Goal: Task Accomplishment & Management: Manage account settings

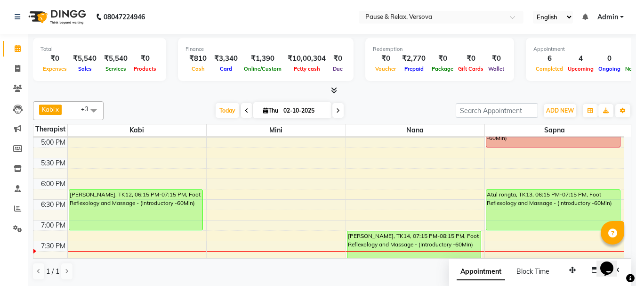
scroll to position [276, 0]
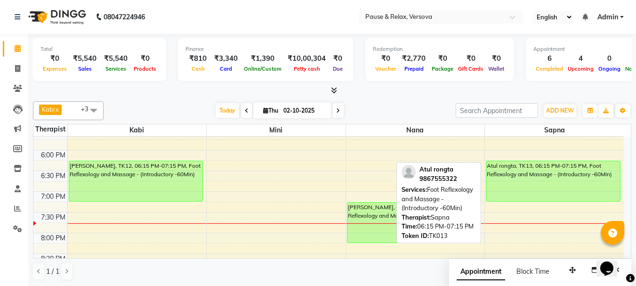
click at [585, 176] on div "Atul rongta, TK13, 06:15 PM-07:15 PM, Foot Reflexology and Massage - (Introduct…" at bounding box center [553, 181] width 134 height 40
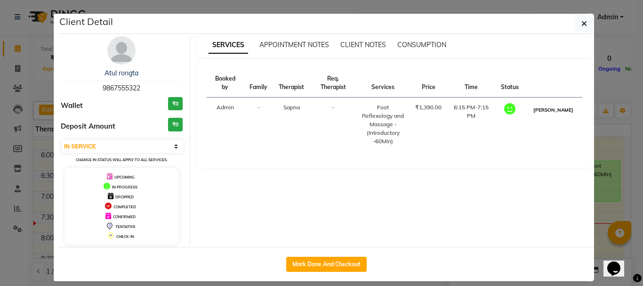
click at [561, 116] on button "[PERSON_NAME]" at bounding box center [553, 110] width 45 height 12
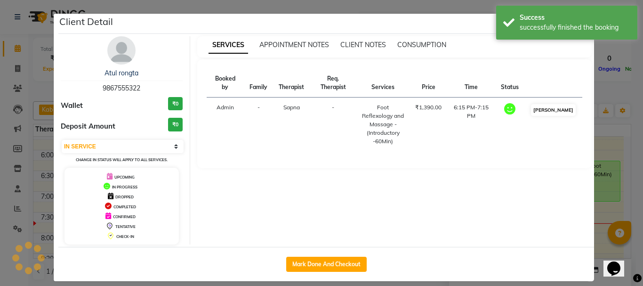
select select "3"
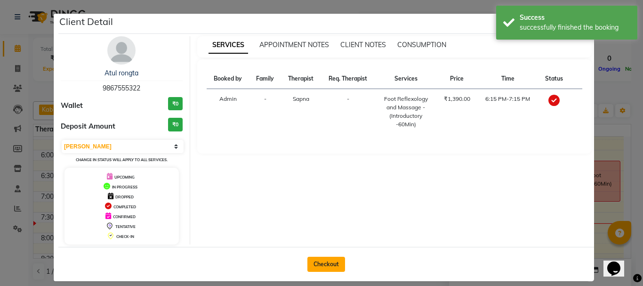
click at [308, 267] on button "Checkout" at bounding box center [327, 264] width 38 height 15
select select "service"
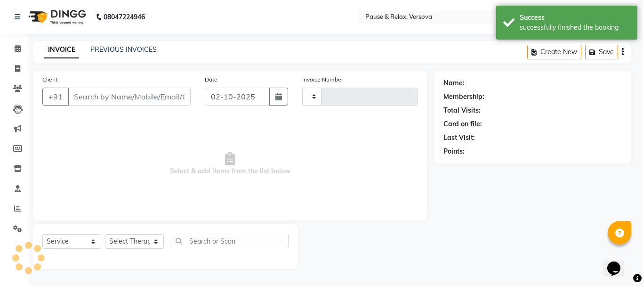
type input "1815"
select select "6832"
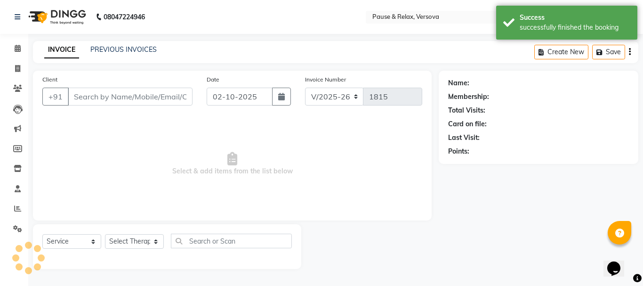
type input "9867555322"
select select "93075"
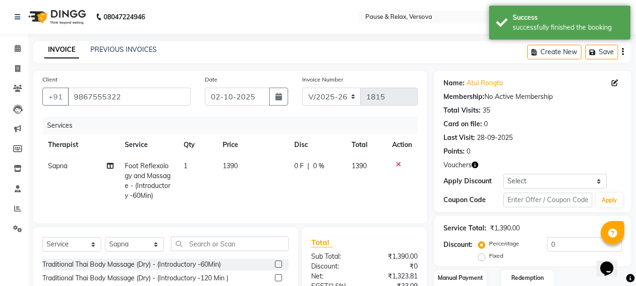
scroll to position [101, 0]
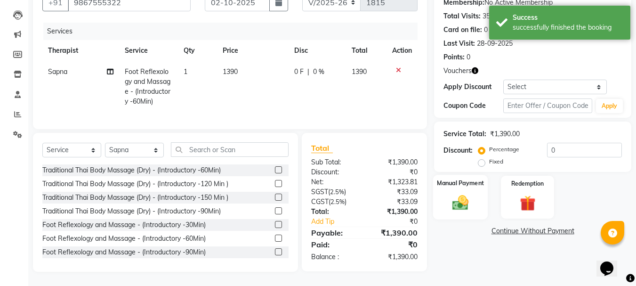
click at [462, 178] on label "Manual Payment" at bounding box center [460, 182] width 47 height 9
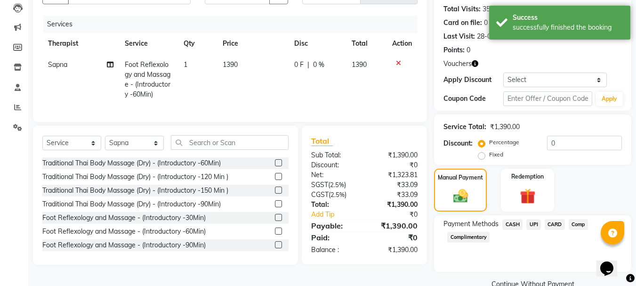
click at [516, 225] on span "CASH" at bounding box center [512, 224] width 20 height 11
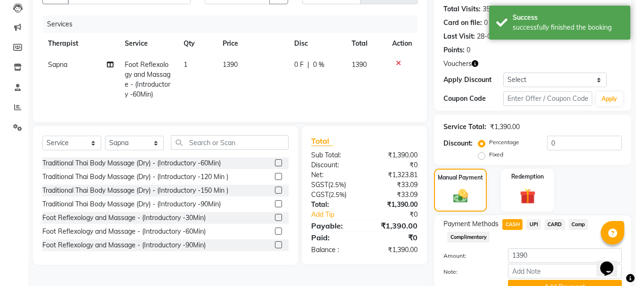
scroll to position [147, 0]
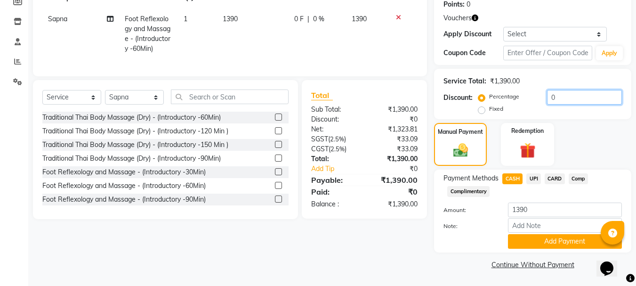
click at [558, 99] on input "0" at bounding box center [584, 97] width 75 height 15
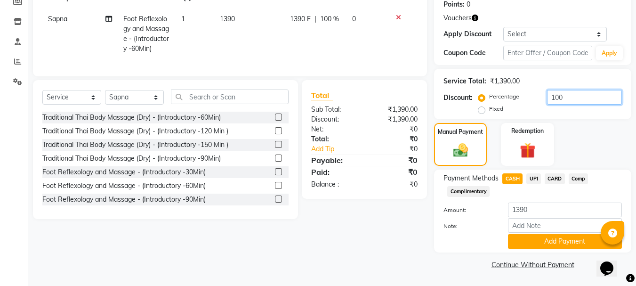
type input "100"
click at [600, 142] on div "Manual Payment Redemption" at bounding box center [532, 144] width 211 height 43
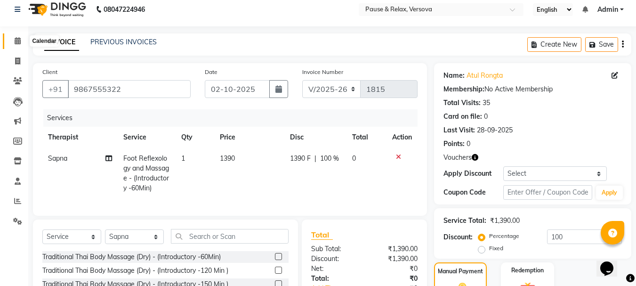
click at [20, 42] on icon at bounding box center [18, 40] width 6 height 7
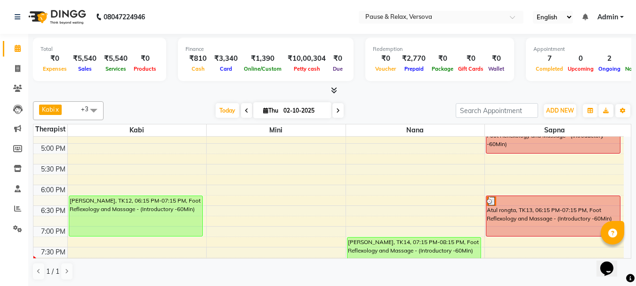
scroll to position [254, 0]
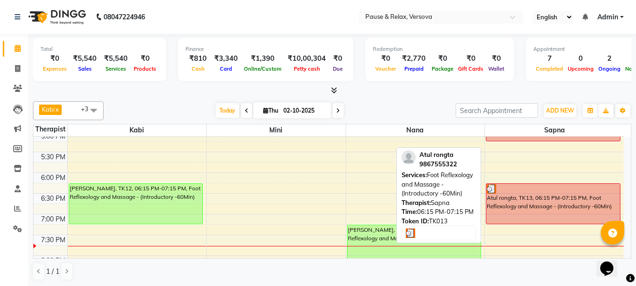
click at [549, 189] on div at bounding box center [553, 188] width 133 height 9
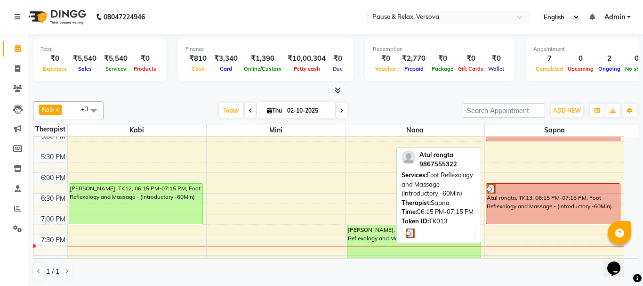
select select "3"
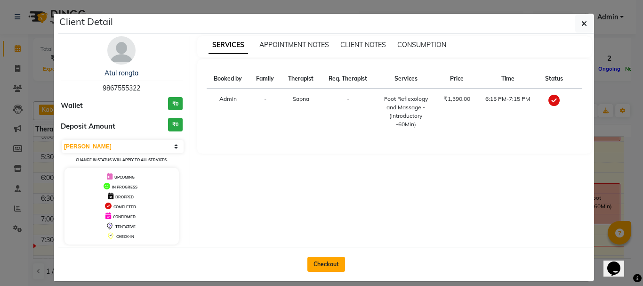
click at [323, 262] on button "Checkout" at bounding box center [327, 264] width 38 height 15
select select "6832"
select select "service"
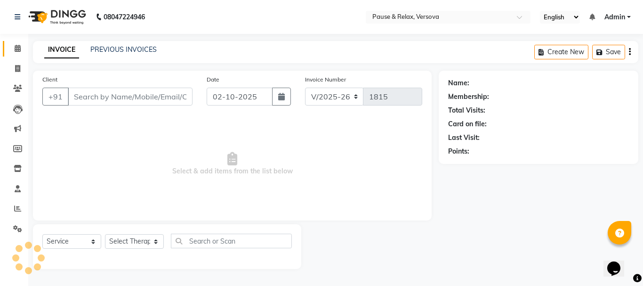
type input "9867555322"
select select "93075"
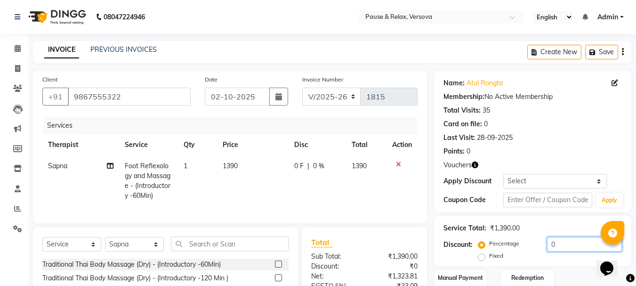
click at [568, 243] on input "0" at bounding box center [584, 244] width 75 height 15
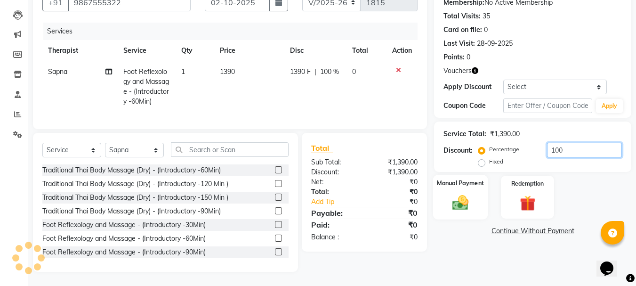
type input "100"
click at [474, 178] on label "Manual Payment" at bounding box center [460, 182] width 47 height 9
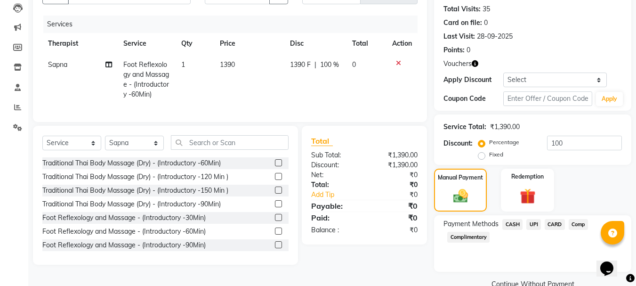
click at [510, 224] on span "CASH" at bounding box center [512, 224] width 20 height 11
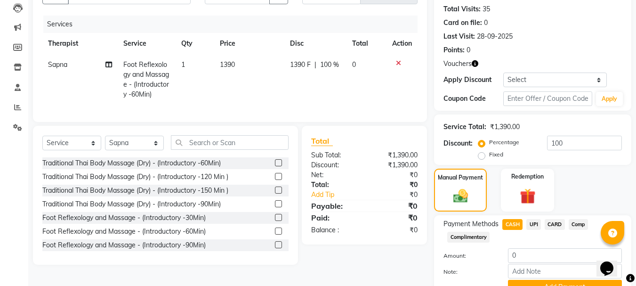
scroll to position [147, 0]
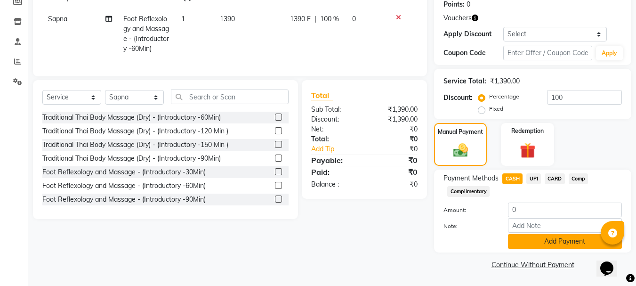
click at [569, 243] on button "Add Payment" at bounding box center [565, 241] width 114 height 15
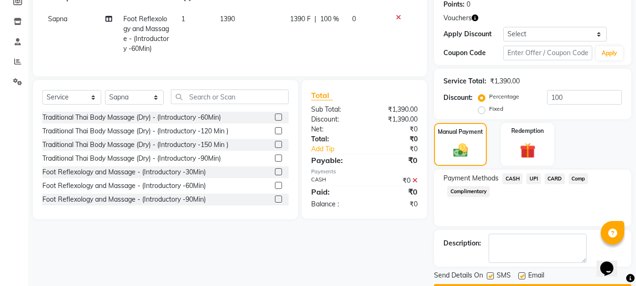
scroll to position [174, 0]
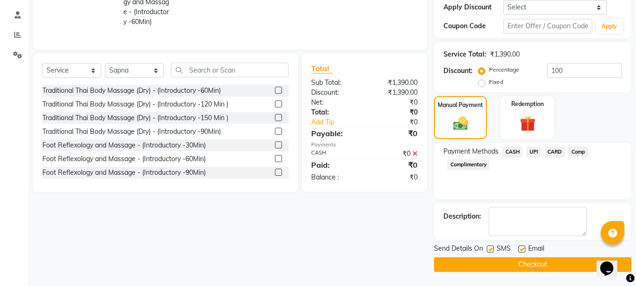
click at [521, 247] on label at bounding box center [521, 248] width 7 height 7
click at [521, 247] on input "checkbox" at bounding box center [521, 249] width 6 height 6
checkbox input "false"
click at [537, 265] on button "Checkout" at bounding box center [532, 264] width 197 height 15
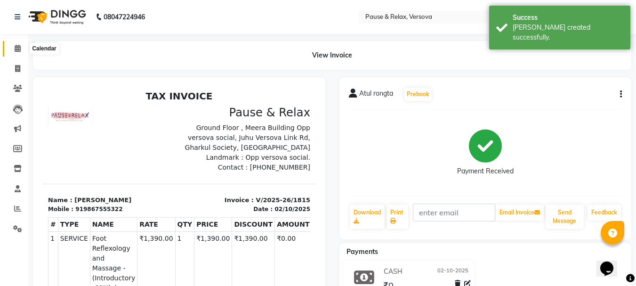
click at [20, 49] on icon at bounding box center [18, 48] width 6 height 7
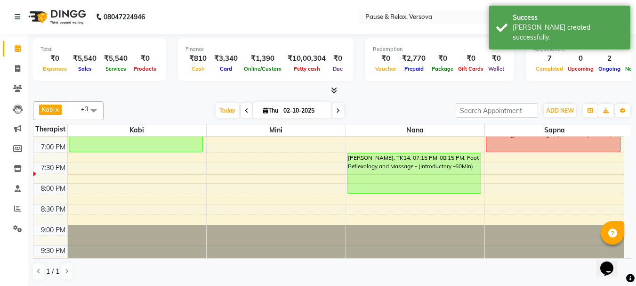
scroll to position [268, 0]
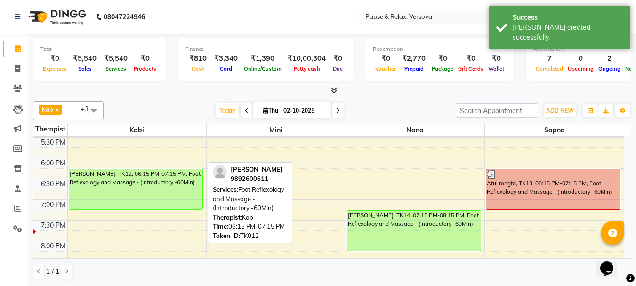
click at [107, 179] on div "[PERSON_NAME], TK12, 06:15 PM-07:15 PM, Foot Reflexology and Massage - (Introdu…" at bounding box center [135, 189] width 133 height 40
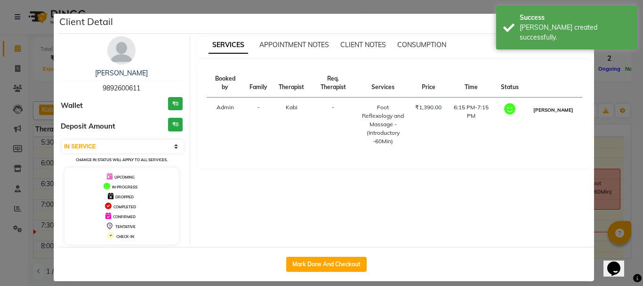
click at [553, 114] on button "[PERSON_NAME]" at bounding box center [553, 110] width 45 height 12
select select "3"
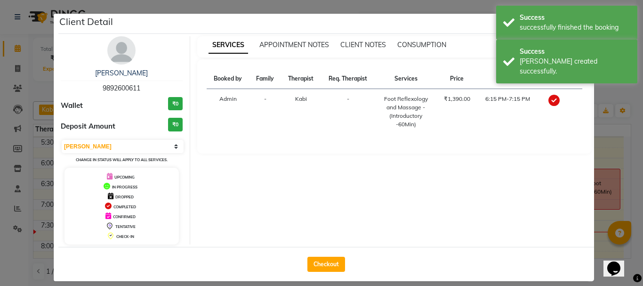
drag, startPoint x: 332, startPoint y: 266, endPoint x: 357, endPoint y: 265, distance: 25.0
click at [332, 267] on button "Checkout" at bounding box center [327, 264] width 38 height 15
select select "6832"
select select "service"
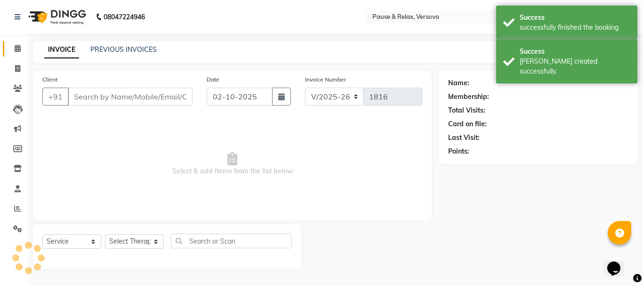
type input "9892600611"
select select "92319"
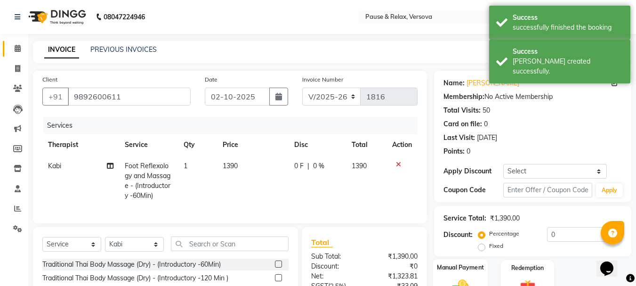
scroll to position [101, 0]
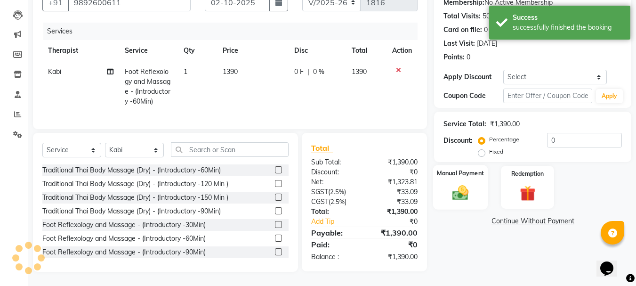
click at [446, 169] on label "Manual Payment" at bounding box center [460, 173] width 47 height 9
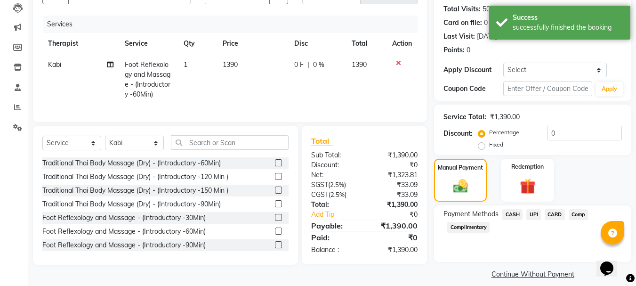
scroll to position [111, 0]
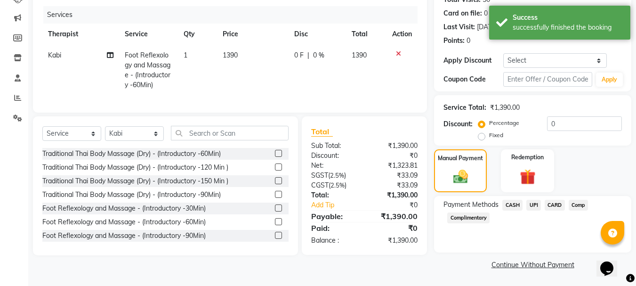
click at [515, 203] on span "CASH" at bounding box center [512, 205] width 20 height 11
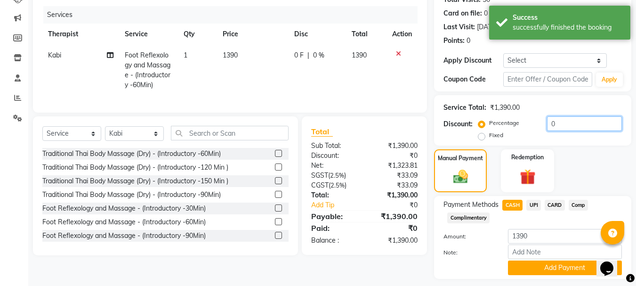
click at [572, 125] on input "0" at bounding box center [584, 123] width 75 height 15
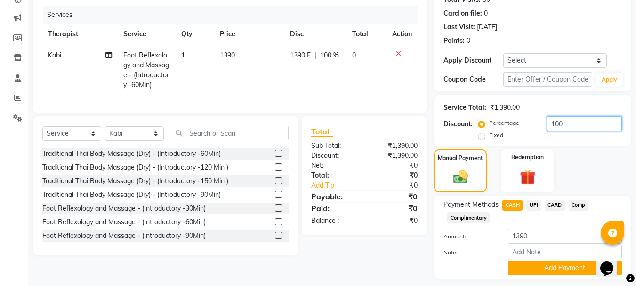
scroll to position [137, 0]
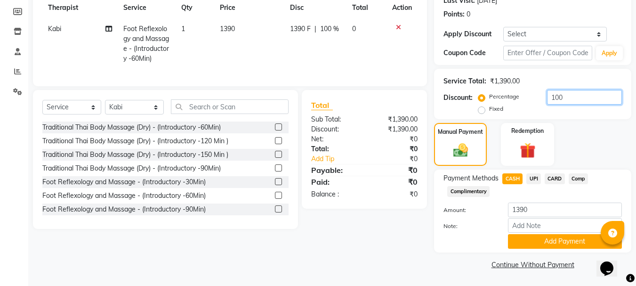
type input "100"
click at [608, 195] on div "Payment Methods CASH UPI CARD Comp Complimentary" at bounding box center [533, 185] width 178 height 25
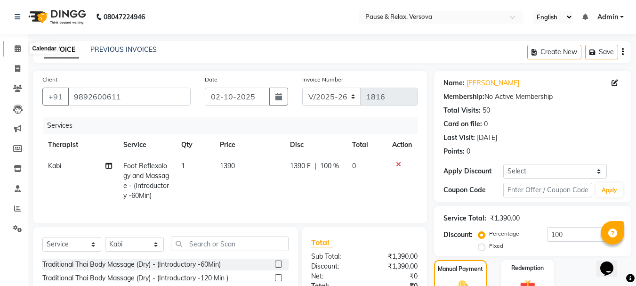
click at [19, 49] on icon at bounding box center [18, 48] width 6 height 7
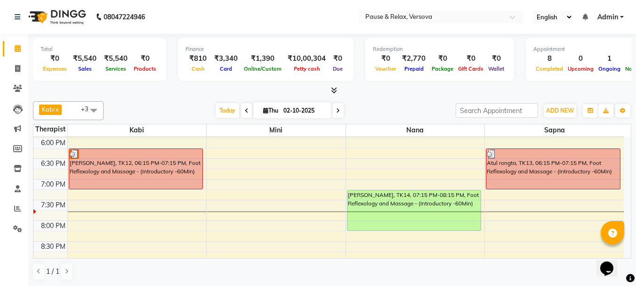
scroll to position [285, 0]
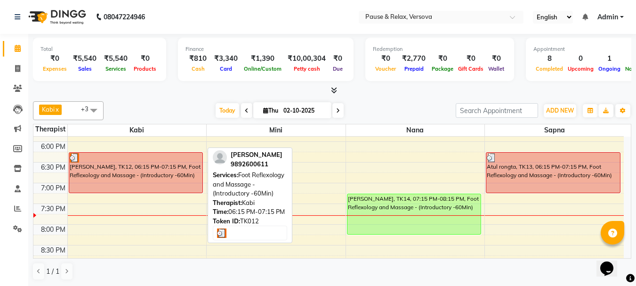
click at [136, 177] on div "[PERSON_NAME], TK12, 06:15 PM-07:15 PM, Foot Reflexology and Massage - (Introdu…" at bounding box center [135, 173] width 133 height 40
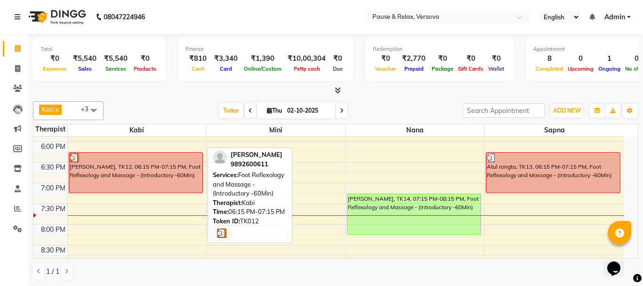
select select "3"
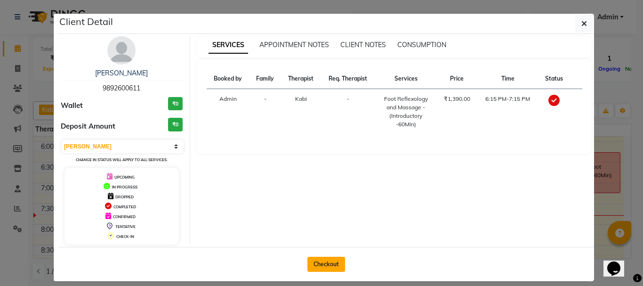
drag, startPoint x: 316, startPoint y: 264, endPoint x: 336, endPoint y: 264, distance: 19.8
click at [316, 265] on button "Checkout" at bounding box center [327, 264] width 38 height 15
select select "service"
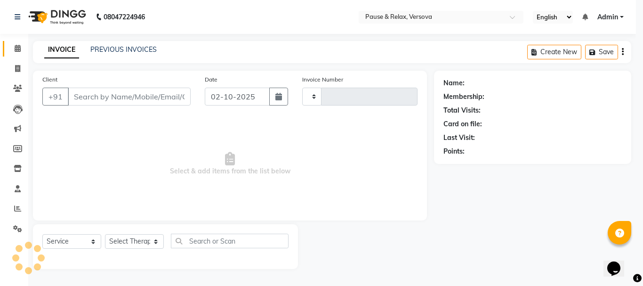
type input "1816"
select select "6832"
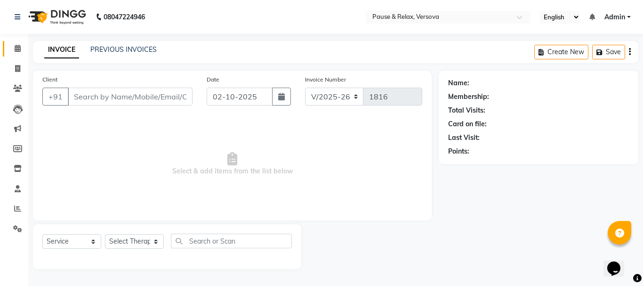
type input "9892600611"
select select "92319"
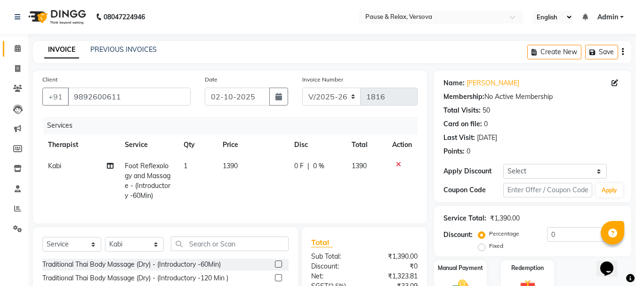
scroll to position [65, 0]
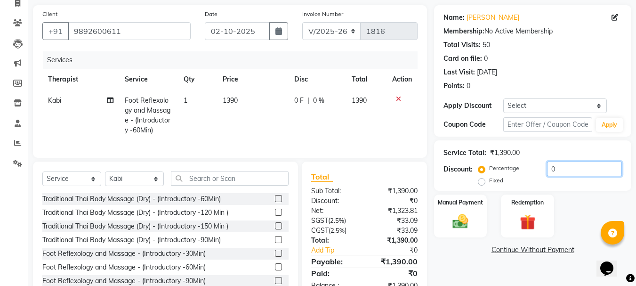
click at [576, 169] on input "0" at bounding box center [584, 169] width 75 height 15
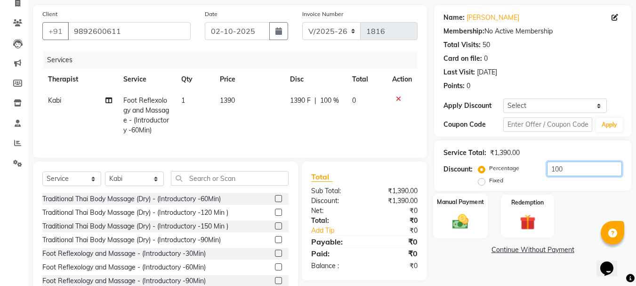
type input "100"
click at [454, 199] on label "Manual Payment" at bounding box center [460, 201] width 47 height 9
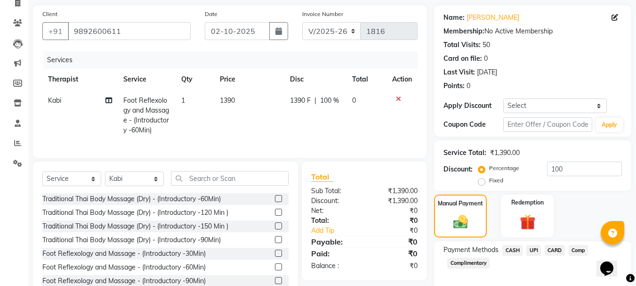
scroll to position [111, 0]
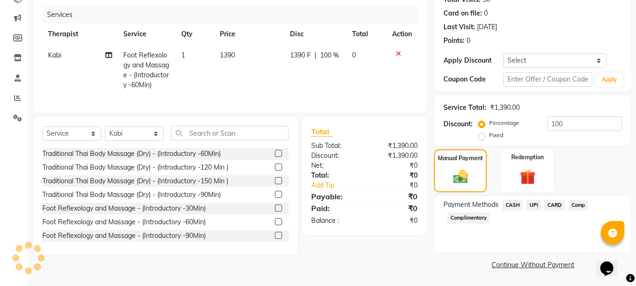
drag, startPoint x: 513, startPoint y: 204, endPoint x: 537, endPoint y: 217, distance: 27.0
click at [513, 204] on span "CASH" at bounding box center [512, 205] width 20 height 11
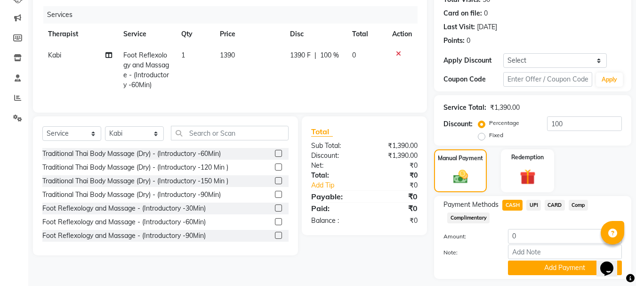
scroll to position [137, 0]
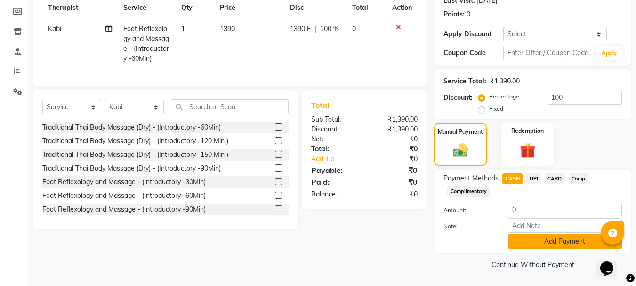
click at [572, 241] on button "Add Payment" at bounding box center [565, 241] width 114 height 15
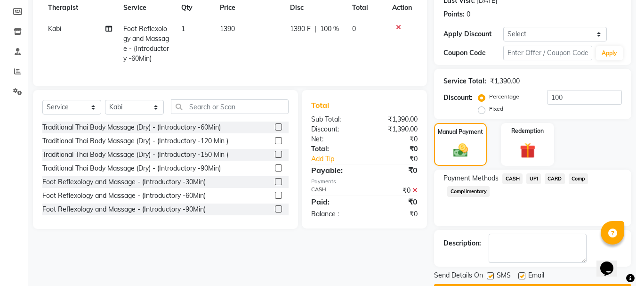
scroll to position [164, 0]
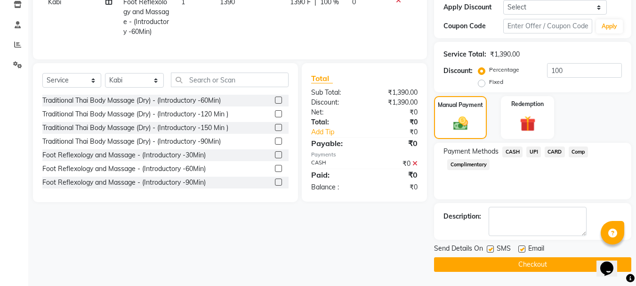
drag, startPoint x: 524, startPoint y: 248, endPoint x: 542, endPoint y: 258, distance: 20.6
click at [525, 248] on label at bounding box center [521, 248] width 7 height 7
click at [525, 248] on input "checkbox" at bounding box center [521, 249] width 6 height 6
checkbox input "false"
click at [557, 260] on button "Checkout" at bounding box center [532, 264] width 197 height 15
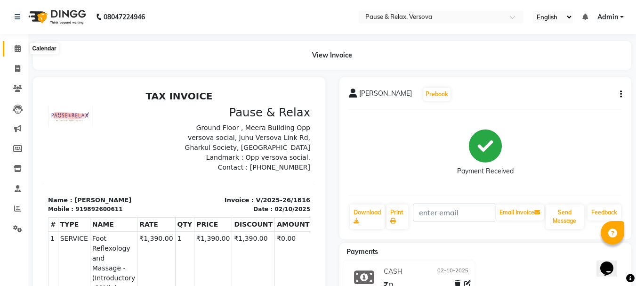
click at [21, 50] on span at bounding box center [17, 48] width 16 height 11
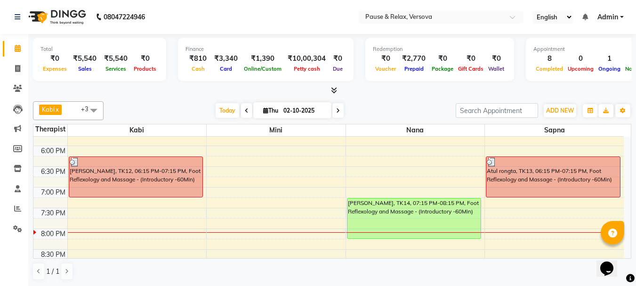
scroll to position [273, 0]
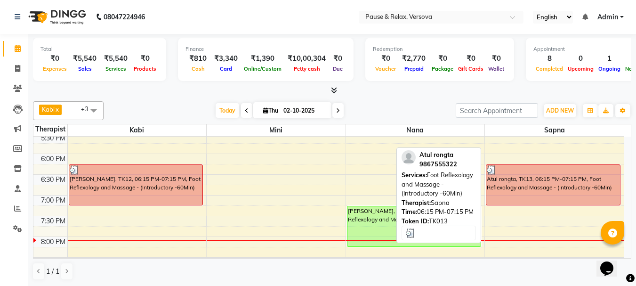
click at [552, 186] on div "Atul rongta, TK13, 06:15 PM-07:15 PM, Foot Reflexology and Massage - (Introduct…" at bounding box center [553, 185] width 134 height 40
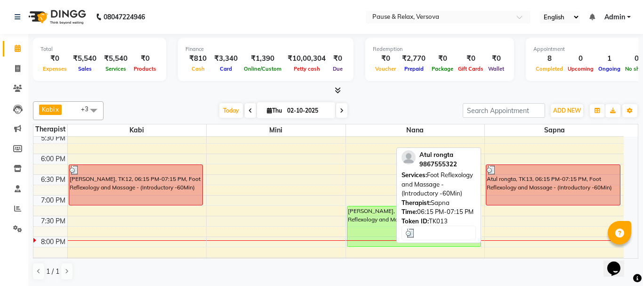
select select "3"
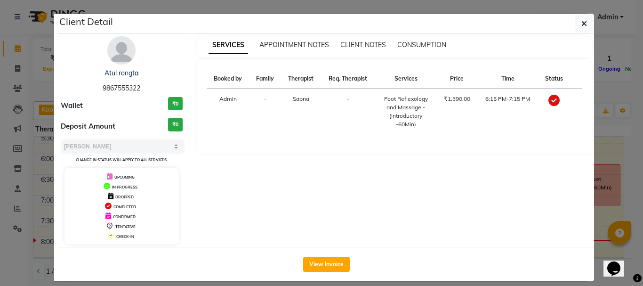
click at [114, 88] on span "9867555322" at bounding box center [122, 88] width 38 height 8
copy span "9867555322"
click at [582, 24] on icon "button" at bounding box center [585, 24] width 6 height 8
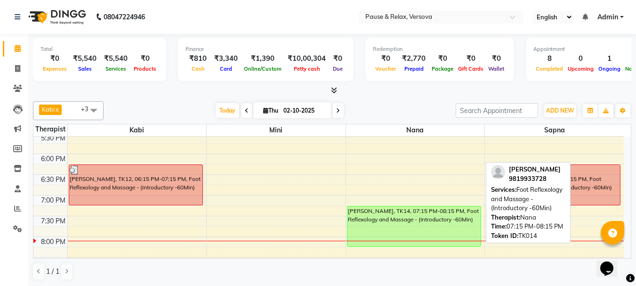
click at [389, 221] on div "[PERSON_NAME], TK14, 07:15 PM-08:15 PM, Foot Reflexology and Massage - (Introdu…" at bounding box center [414, 226] width 133 height 40
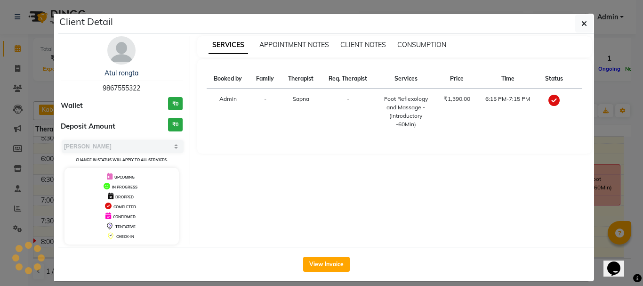
select select "1"
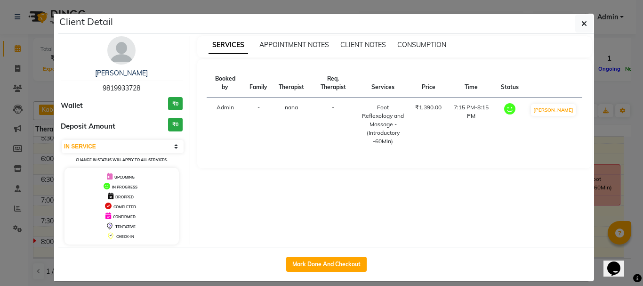
click at [103, 87] on span "9819933728" at bounding box center [122, 88] width 38 height 8
copy span "9819933728"
click at [582, 23] on icon "button" at bounding box center [585, 24] width 6 height 8
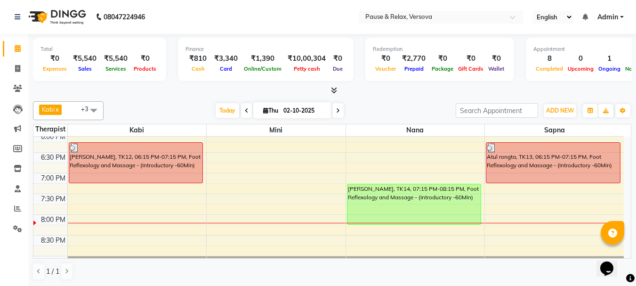
scroll to position [309, 0]
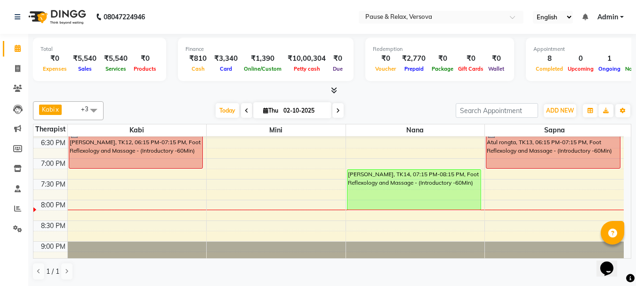
click at [245, 112] on icon at bounding box center [247, 111] width 4 height 6
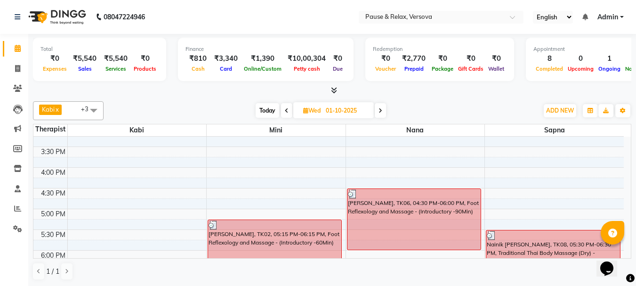
scroll to position [164, 0]
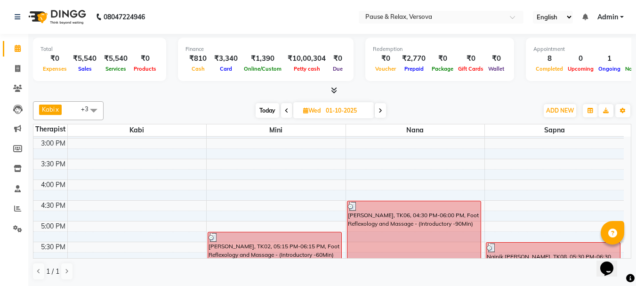
click at [285, 112] on icon at bounding box center [287, 111] width 4 height 6
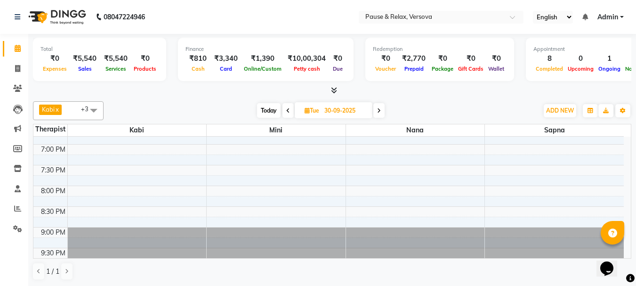
scroll to position [334, 0]
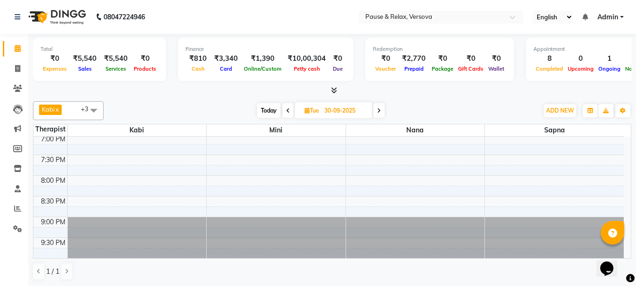
drag, startPoint x: 287, startPoint y: 109, endPoint x: 353, endPoint y: 157, distance: 81.9
click at [287, 109] on icon at bounding box center [288, 111] width 4 height 6
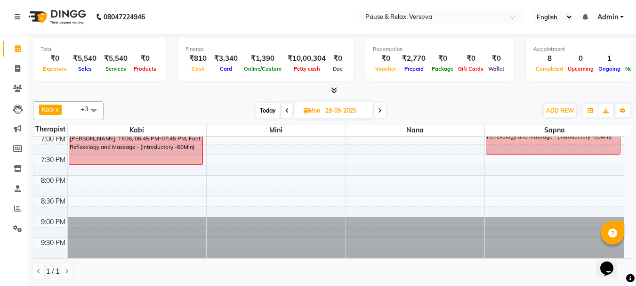
click at [264, 111] on span "Today" at bounding box center [268, 110] width 24 height 15
type input "02-10-2025"
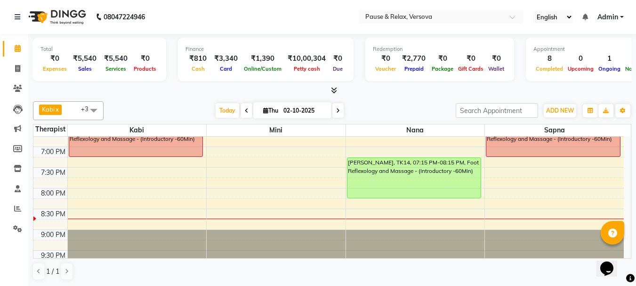
scroll to position [319, 0]
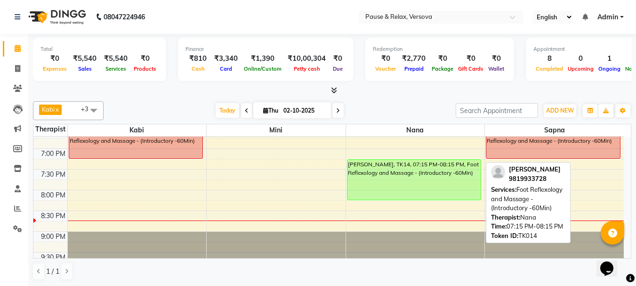
click at [436, 178] on div "[PERSON_NAME], TK14, 07:15 PM-08:15 PM, Foot Reflexology and Massage - (Introdu…" at bounding box center [414, 180] width 133 height 40
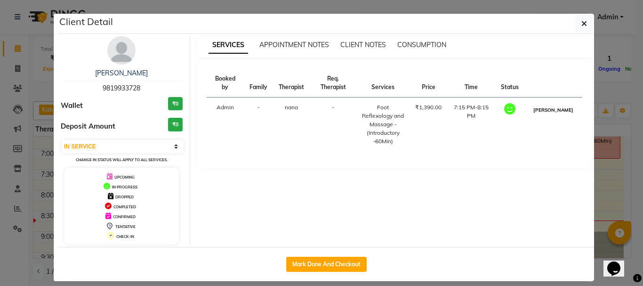
click at [552, 116] on button "[PERSON_NAME]" at bounding box center [553, 110] width 45 height 12
select select "3"
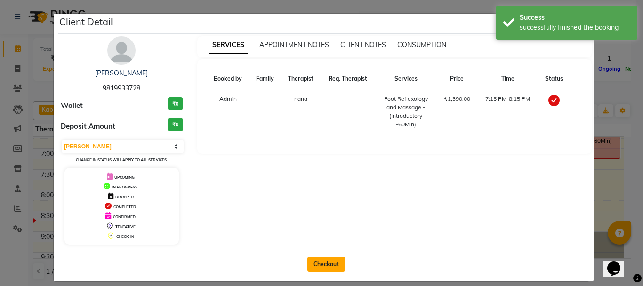
click at [324, 262] on button "Checkout" at bounding box center [327, 264] width 38 height 15
select select "6832"
select select "service"
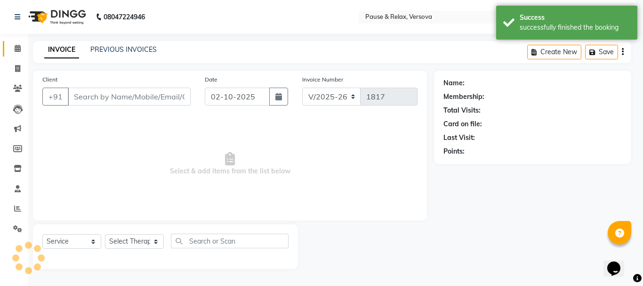
type input "9819933728"
select select "92407"
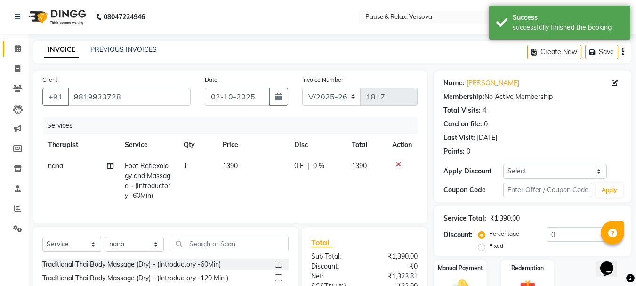
scroll to position [101, 0]
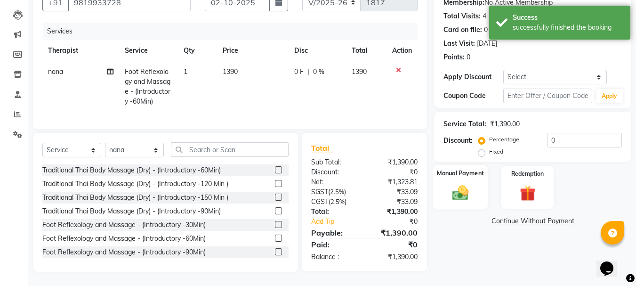
click at [457, 169] on label "Manual Payment" at bounding box center [460, 173] width 47 height 9
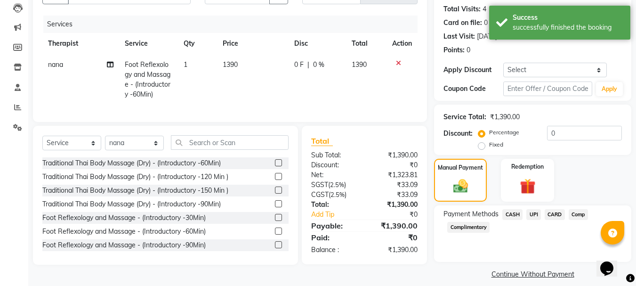
click at [560, 216] on span "CARD" at bounding box center [555, 214] width 20 height 11
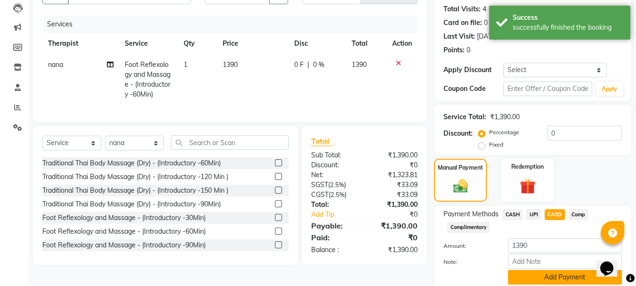
scroll to position [137, 0]
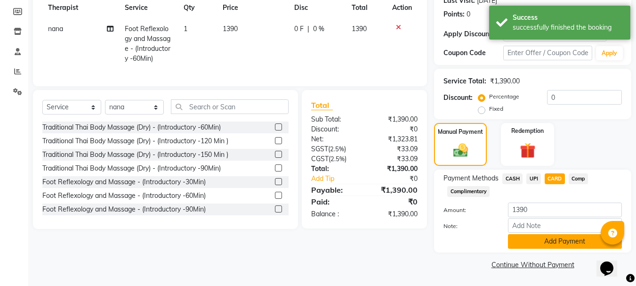
click at [569, 240] on button "Add Payment" at bounding box center [565, 241] width 114 height 15
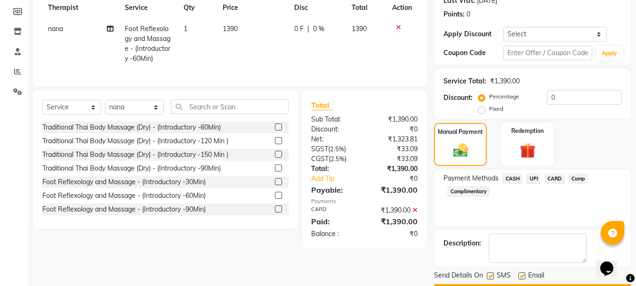
scroll to position [164, 0]
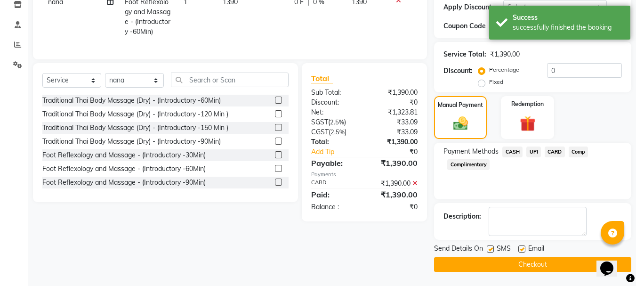
click at [519, 248] on label at bounding box center [521, 248] width 7 height 7
click at [519, 248] on input "checkbox" at bounding box center [521, 249] width 6 height 6
checkbox input "false"
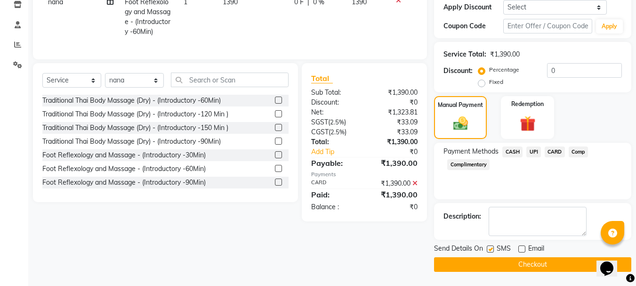
click at [532, 267] on button "Checkout" at bounding box center [532, 264] width 197 height 15
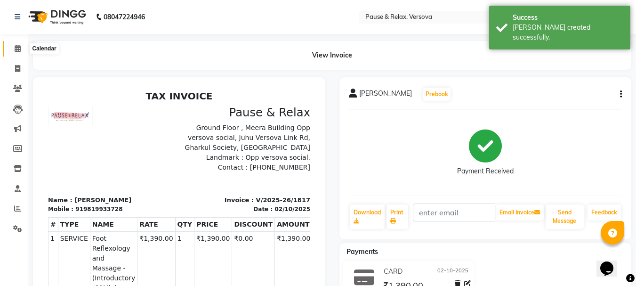
click at [20, 48] on icon at bounding box center [18, 48] width 6 height 7
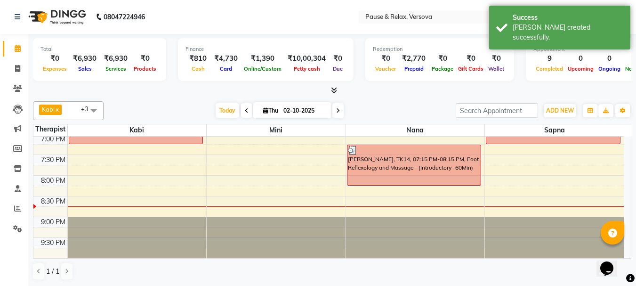
scroll to position [299, 0]
